Goal: Information Seeking & Learning: Learn about a topic

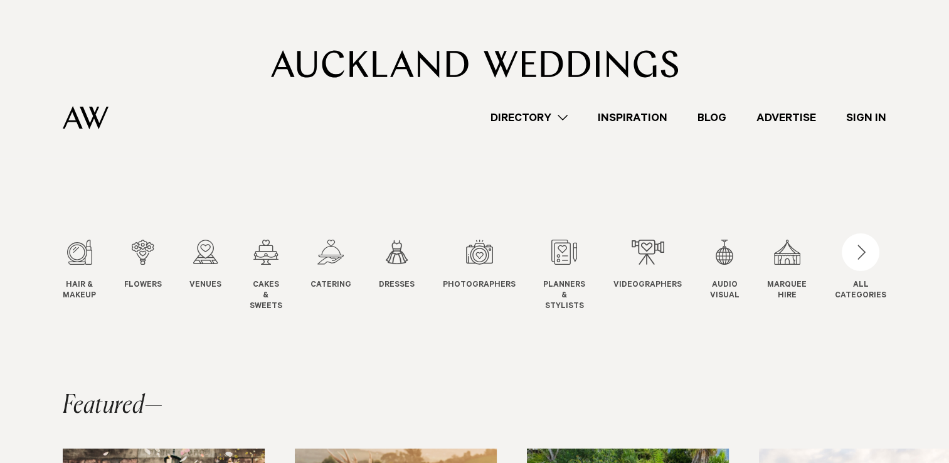
scroll to position [372, 0]
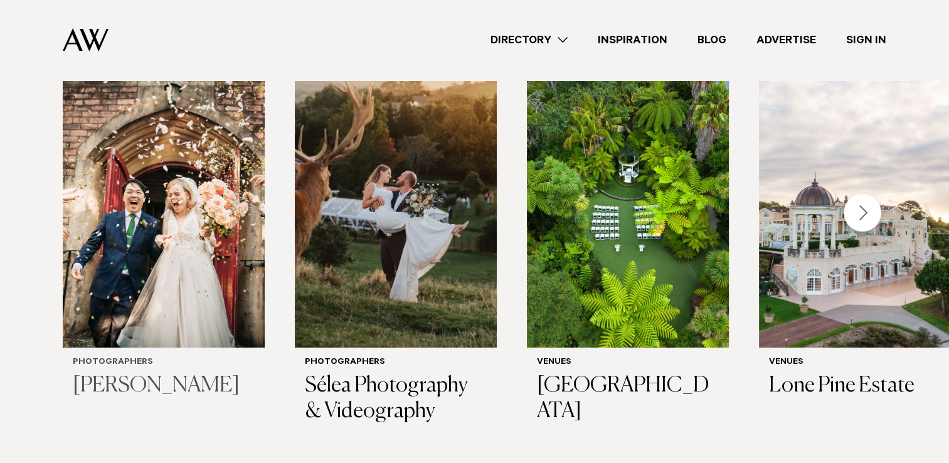
click at [115, 340] on img "1 / 28" at bounding box center [164, 212] width 202 height 271
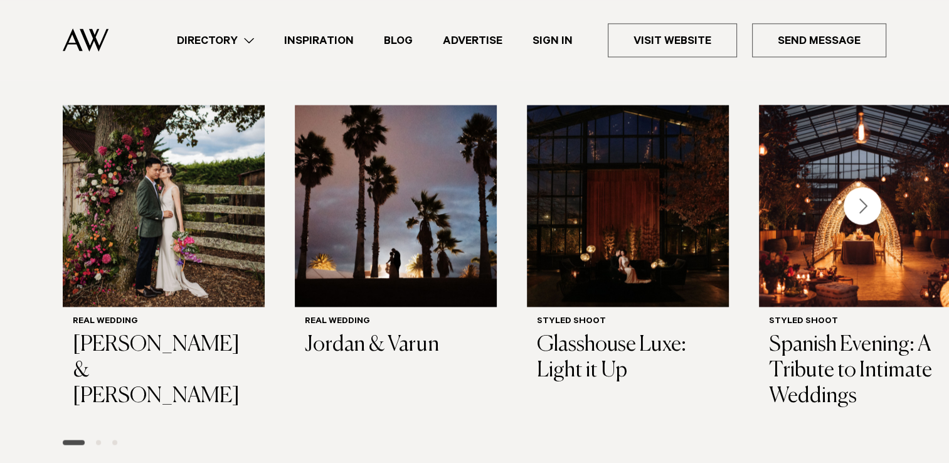
scroll to position [1259, 0]
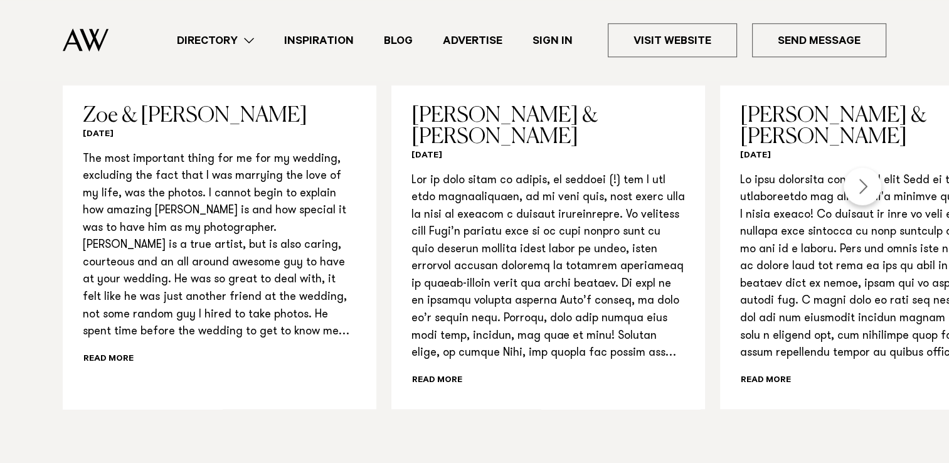
click at [859, 181] on div "Next slide" at bounding box center [863, 186] width 38 height 38
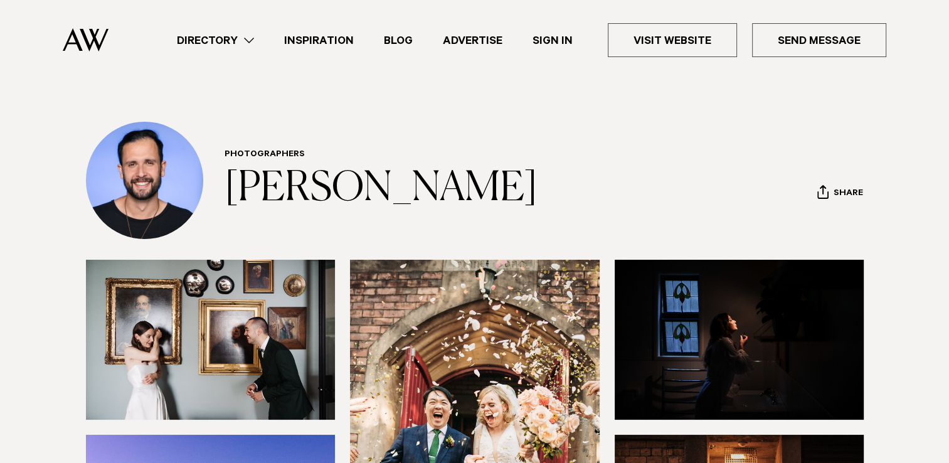
scroll to position [0, 0]
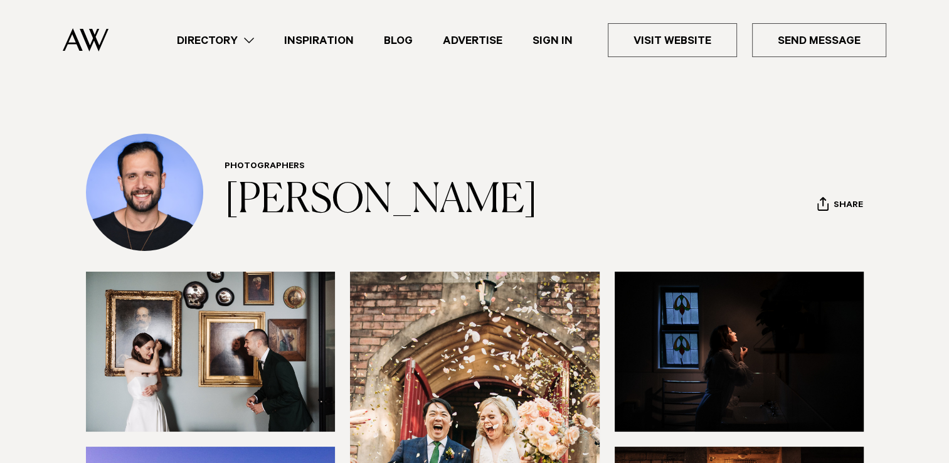
click at [82, 41] on img at bounding box center [86, 39] width 46 height 23
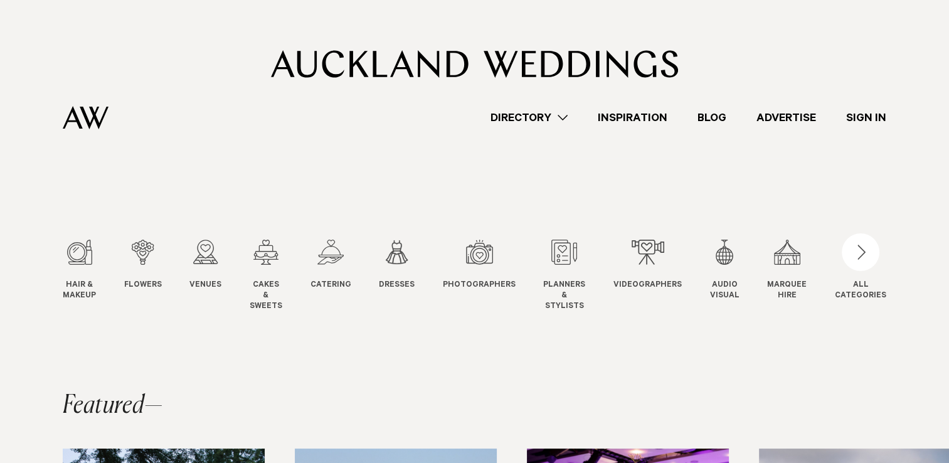
scroll to position [534, 0]
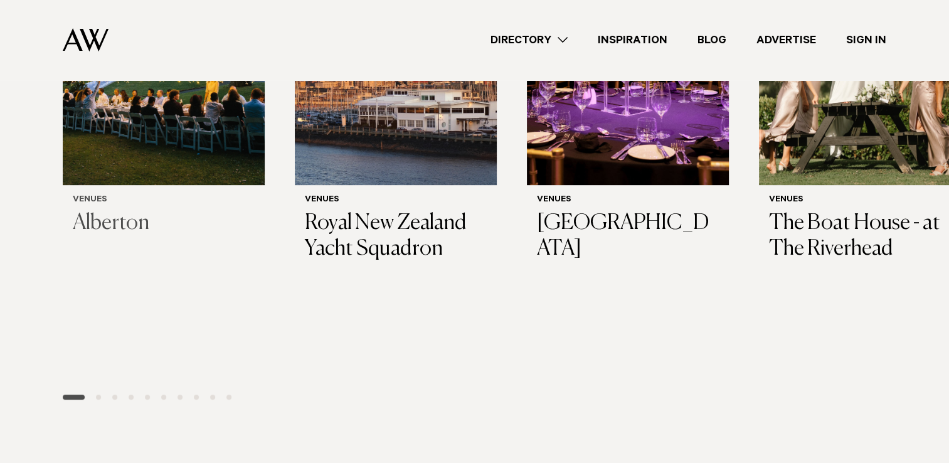
click at [209, 174] on img "1 / 28" at bounding box center [164, 49] width 202 height 271
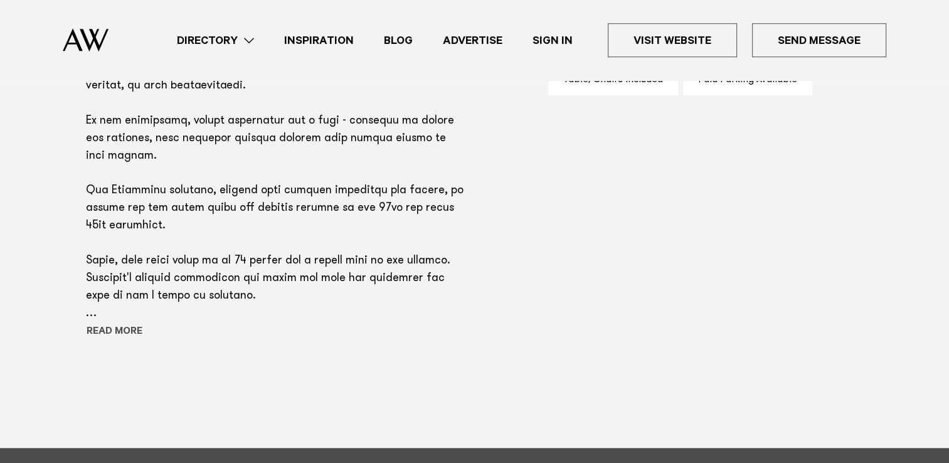
click at [113, 331] on button "Read more" at bounding box center [142, 332] width 113 height 19
